Goal: Download file/media

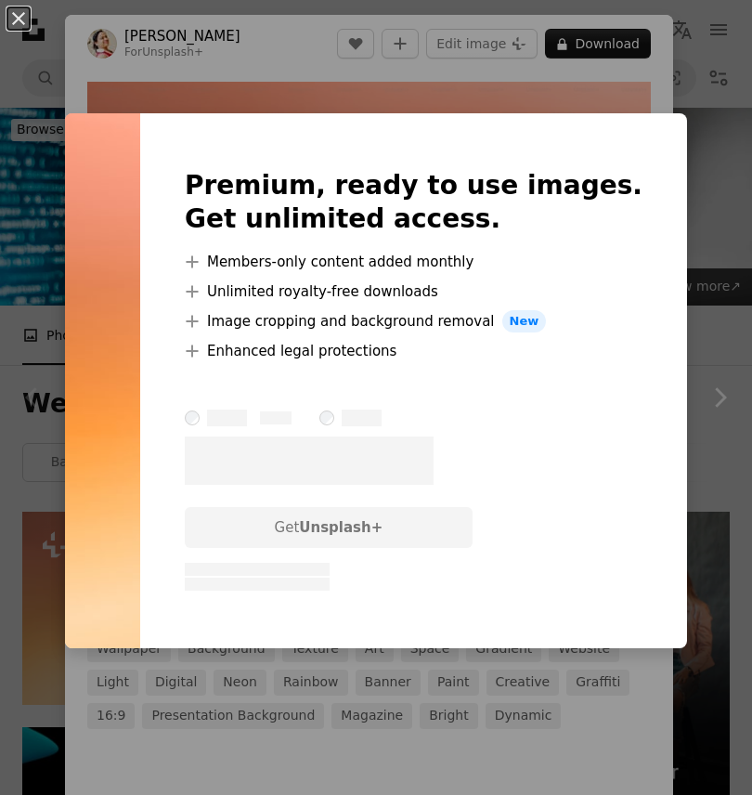
scroll to position [240, 0]
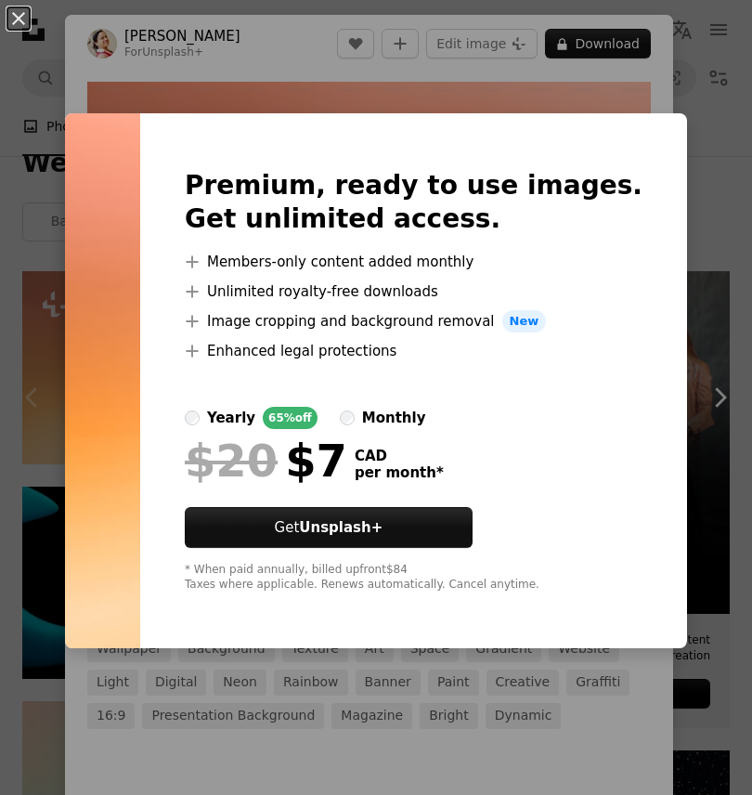
click at [732, 489] on div "An X shape Premium, ready to use images. Get unlimited access. A plus sign Memb…" at bounding box center [376, 397] width 752 height 795
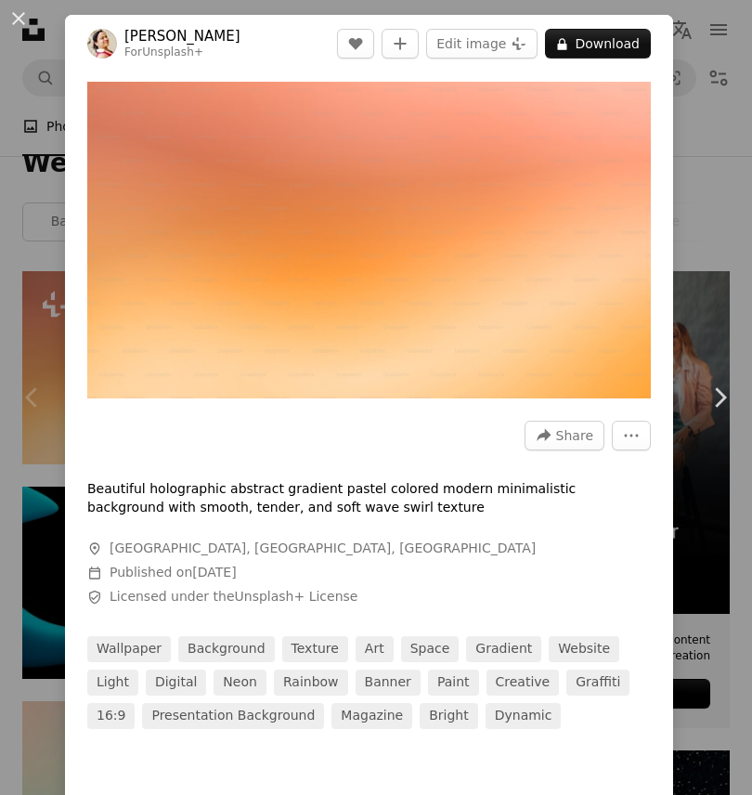
click at [731, 412] on icon "Chevron right" at bounding box center [720, 398] width 30 height 30
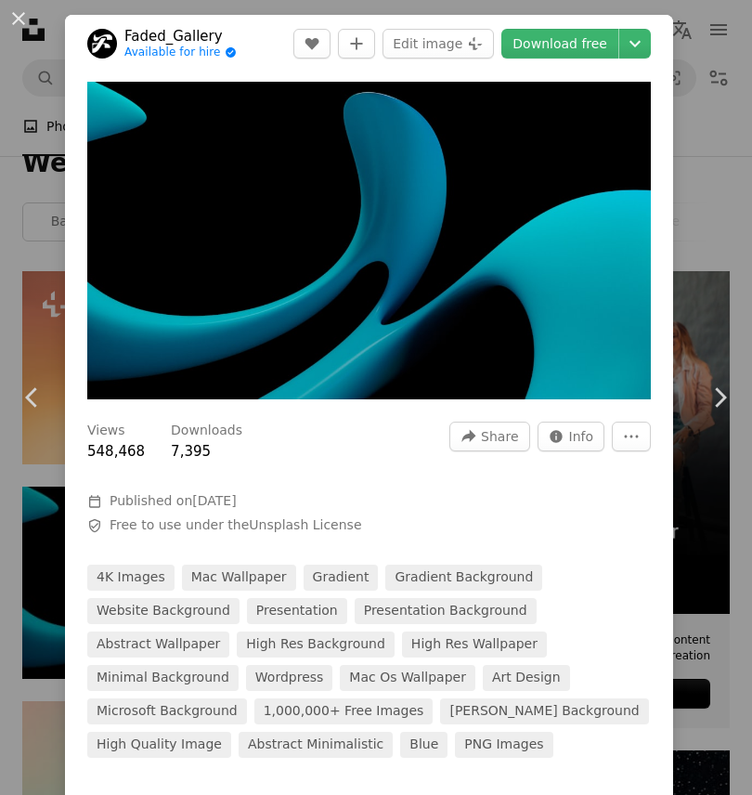
click at [46, 412] on icon "Chevron left" at bounding box center [33, 398] width 30 height 30
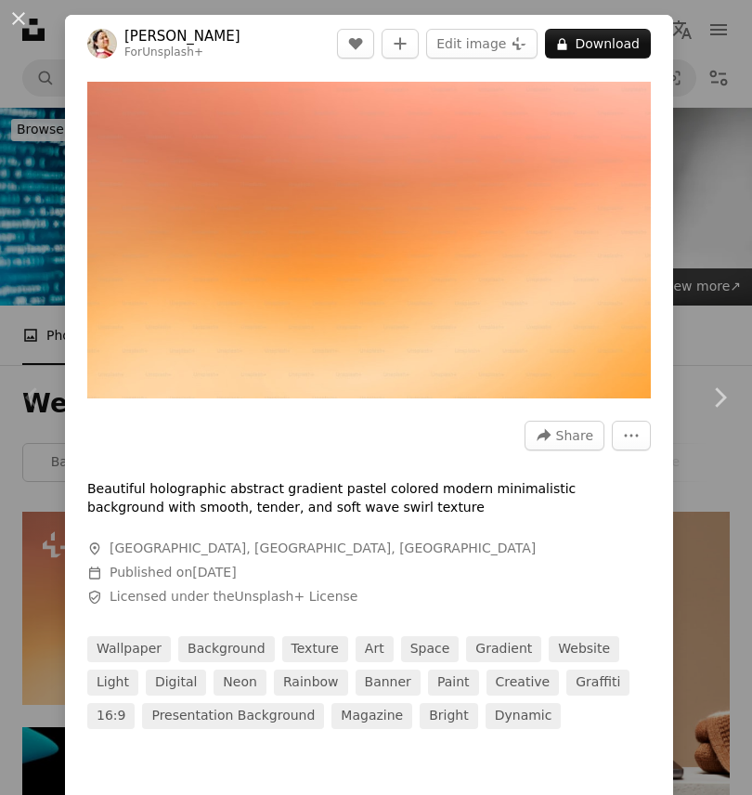
click at [30, 19] on button "An X shape" at bounding box center [18, 18] width 22 height 22
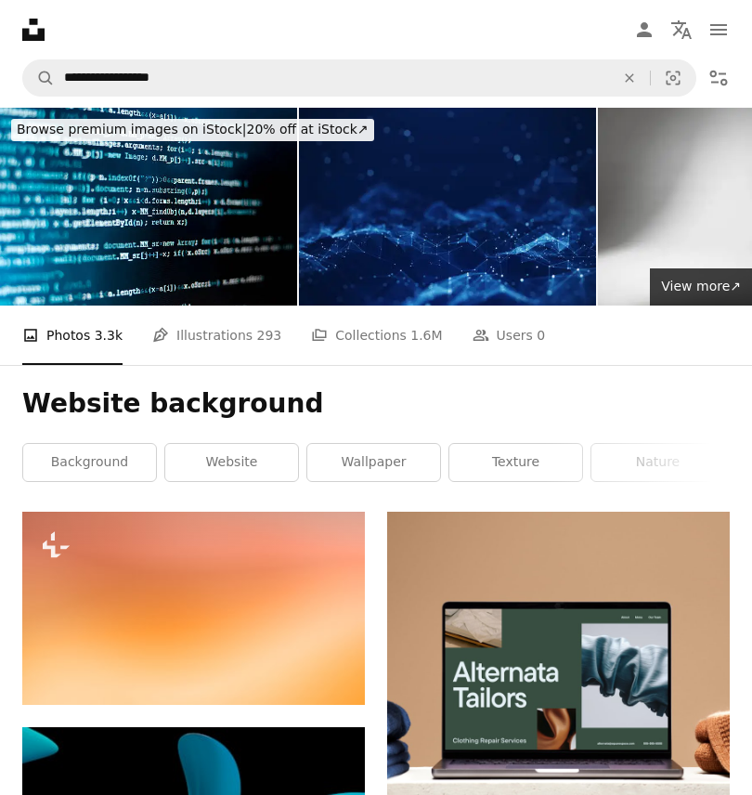
scroll to position [240, 0]
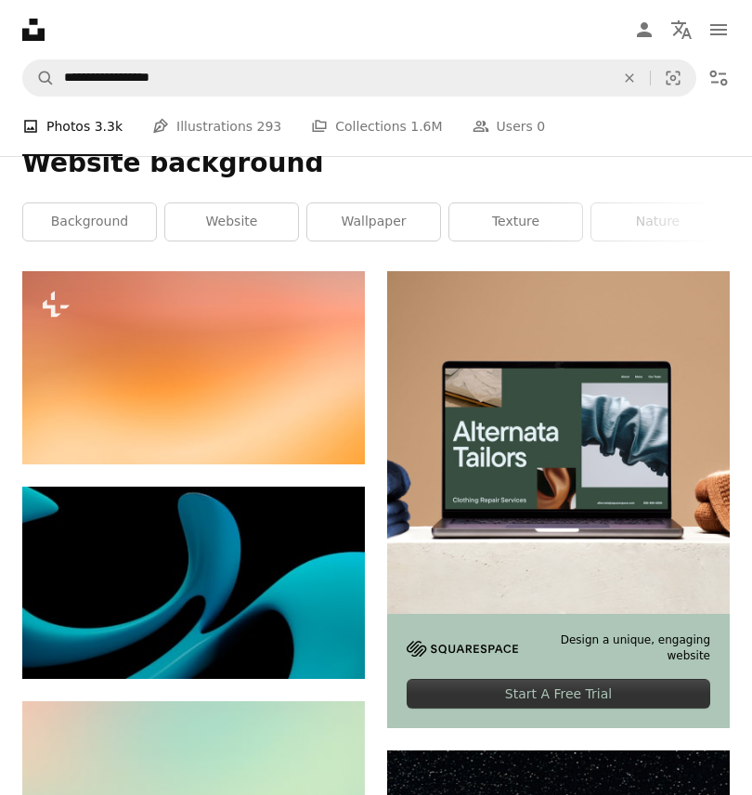
click at [636, 77] on icon "An X shape" at bounding box center [629, 78] width 41 height 15
